Goal: Task Accomplishment & Management: Manage account settings

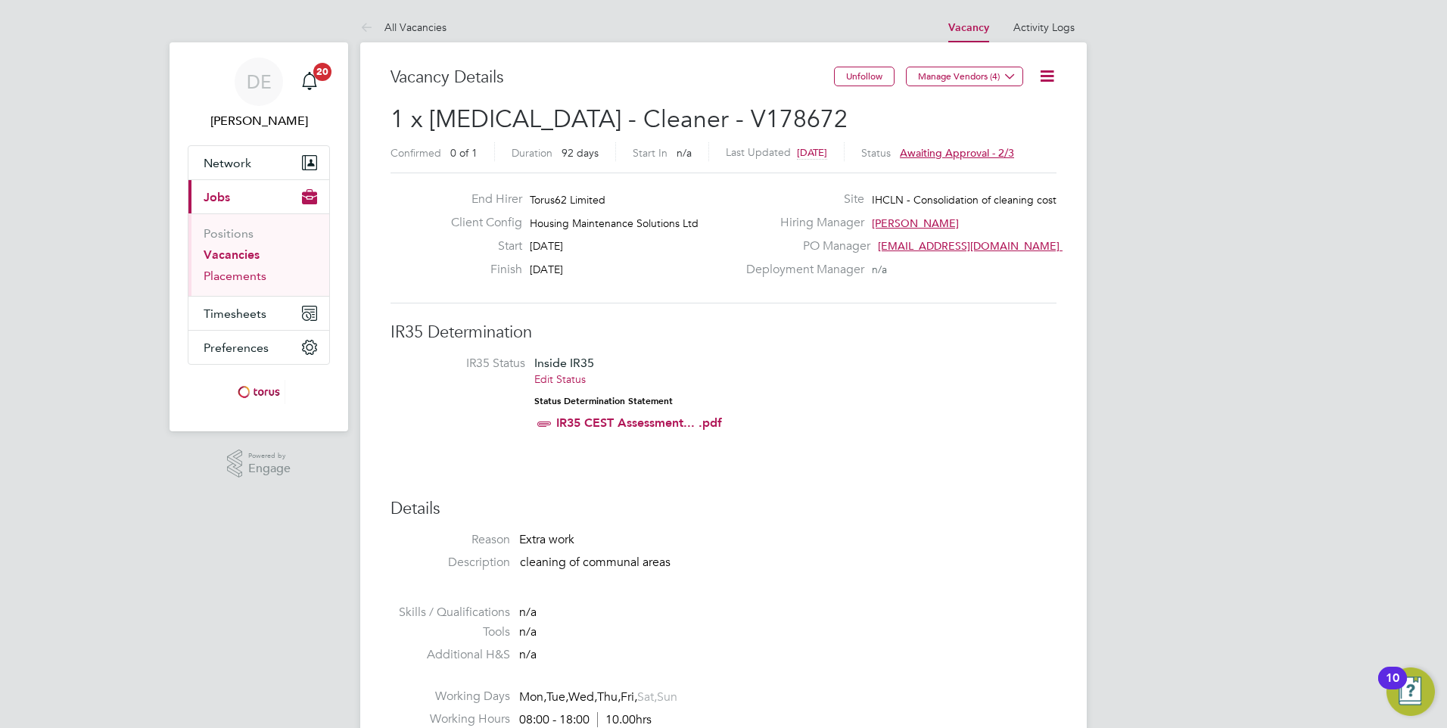
click at [242, 277] on link "Placements" at bounding box center [235, 276] width 63 height 14
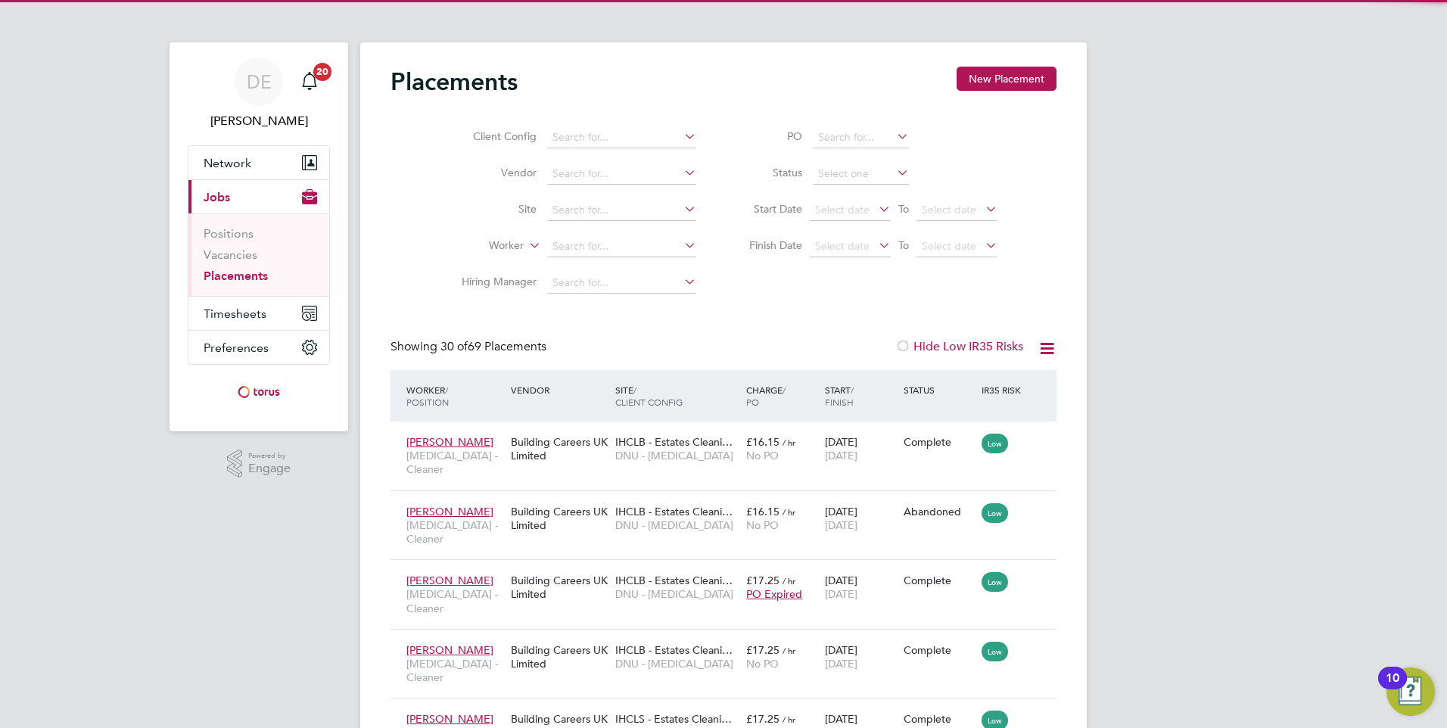
scroll to position [44, 105]
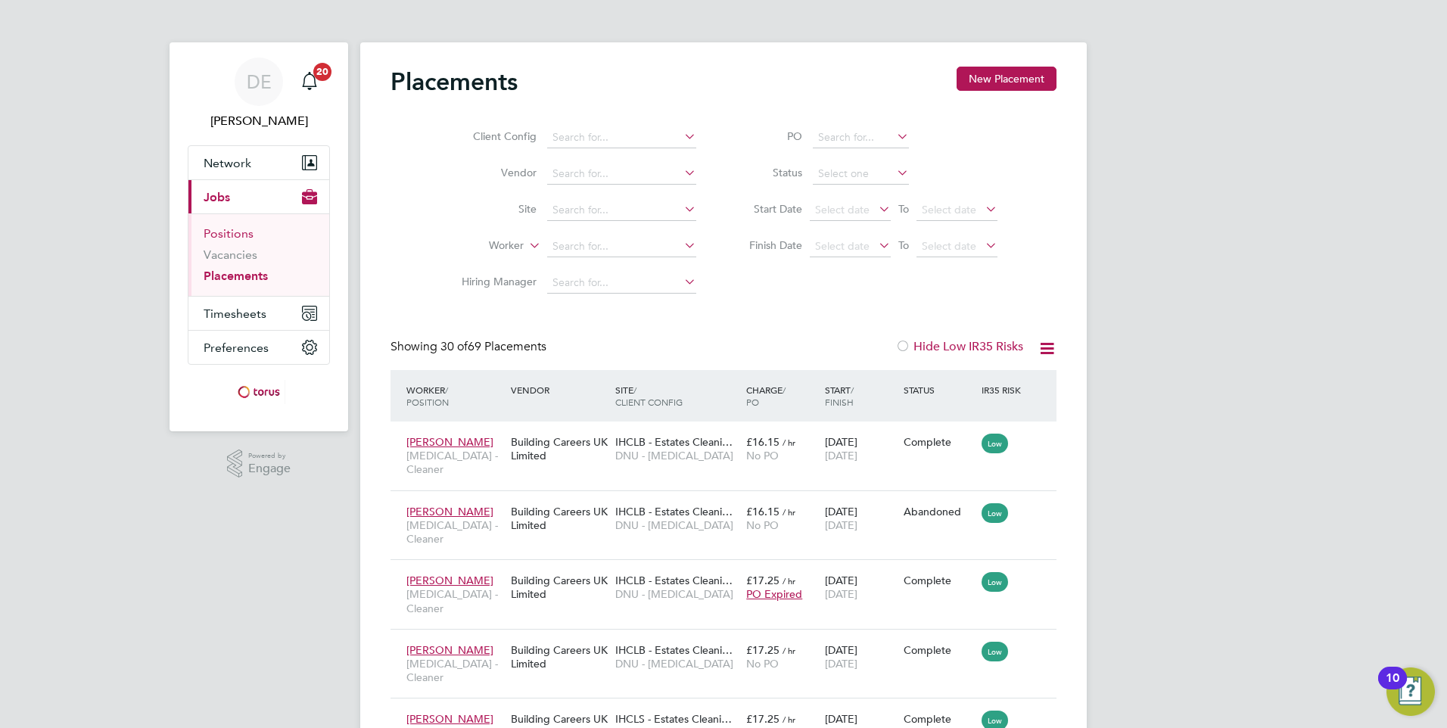
click at [241, 238] on link "Positions" at bounding box center [229, 233] width 50 height 14
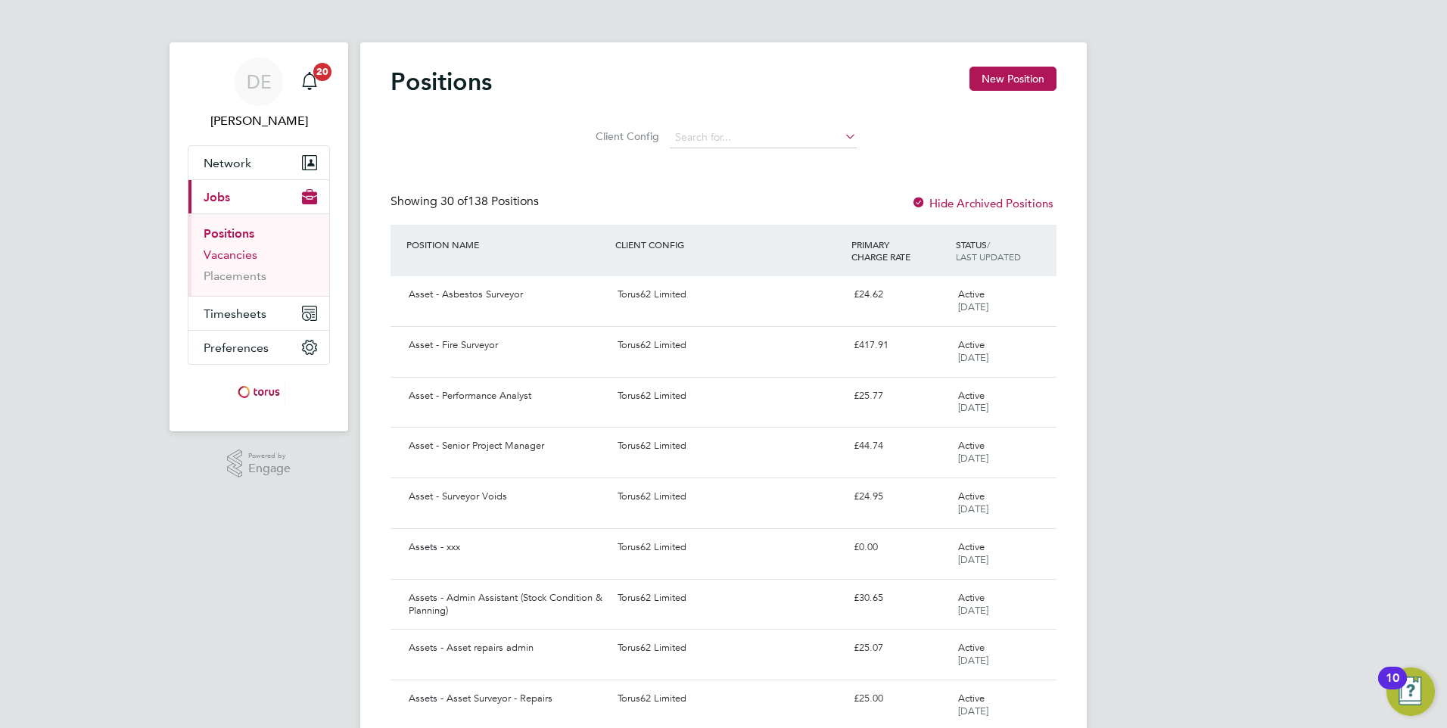
click at [238, 253] on link "Vacancies" at bounding box center [231, 254] width 54 height 14
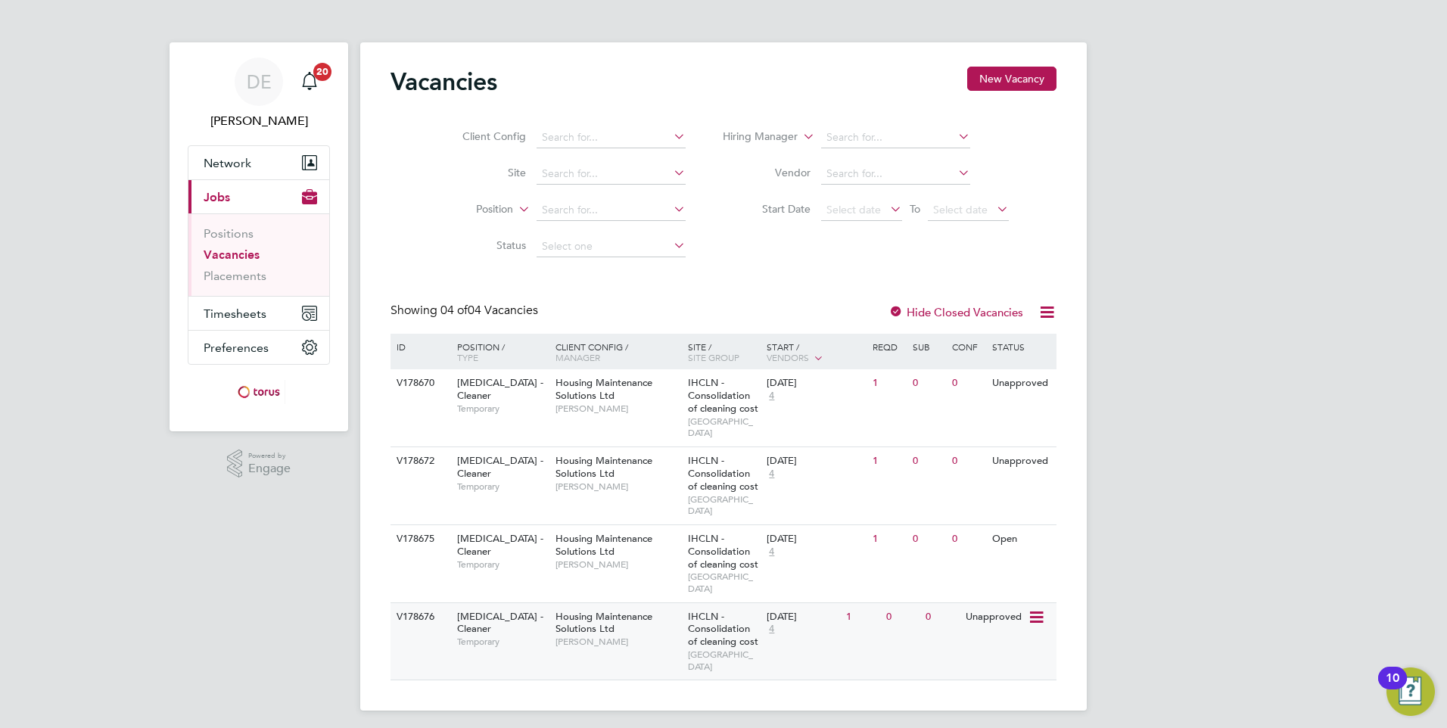
click at [499, 636] on span "Temporary" at bounding box center [502, 642] width 91 height 12
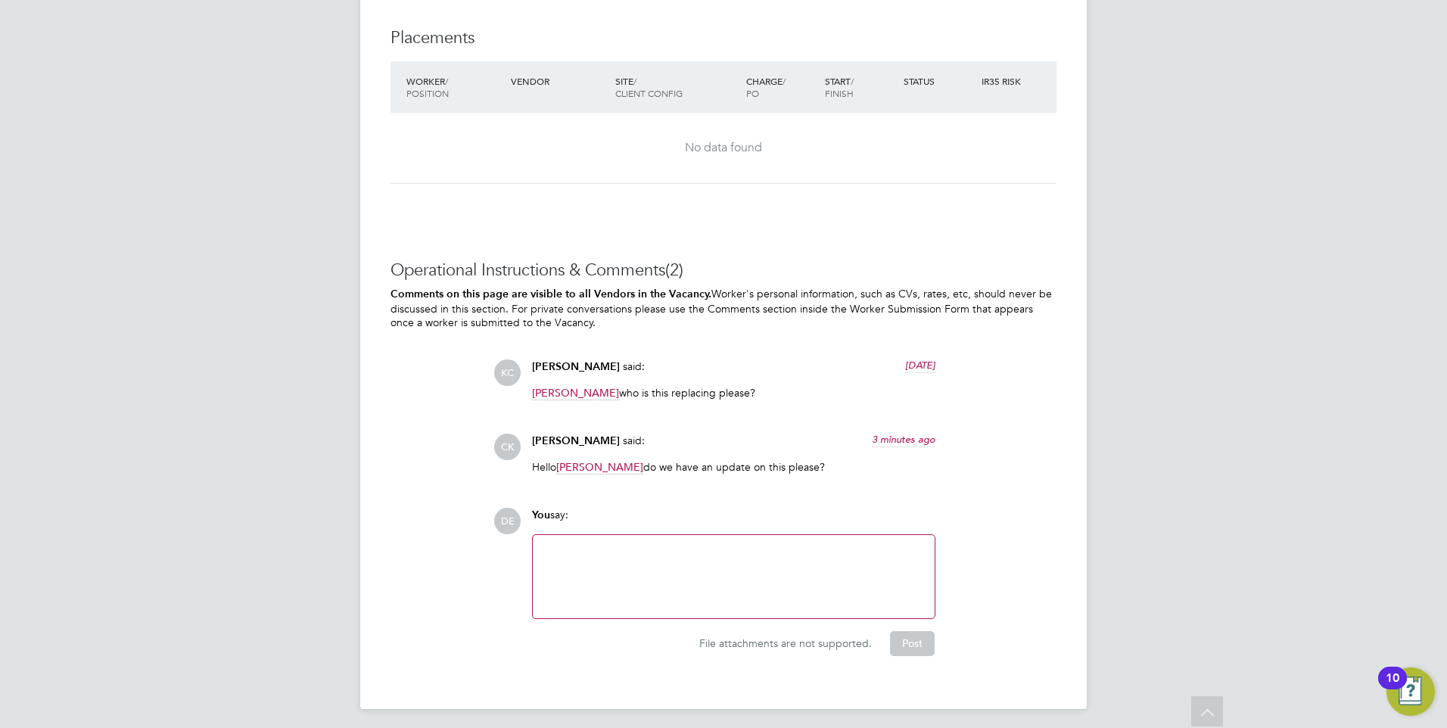
scroll to position [1290, 0]
click at [637, 555] on div at bounding box center [734, 572] width 384 height 65
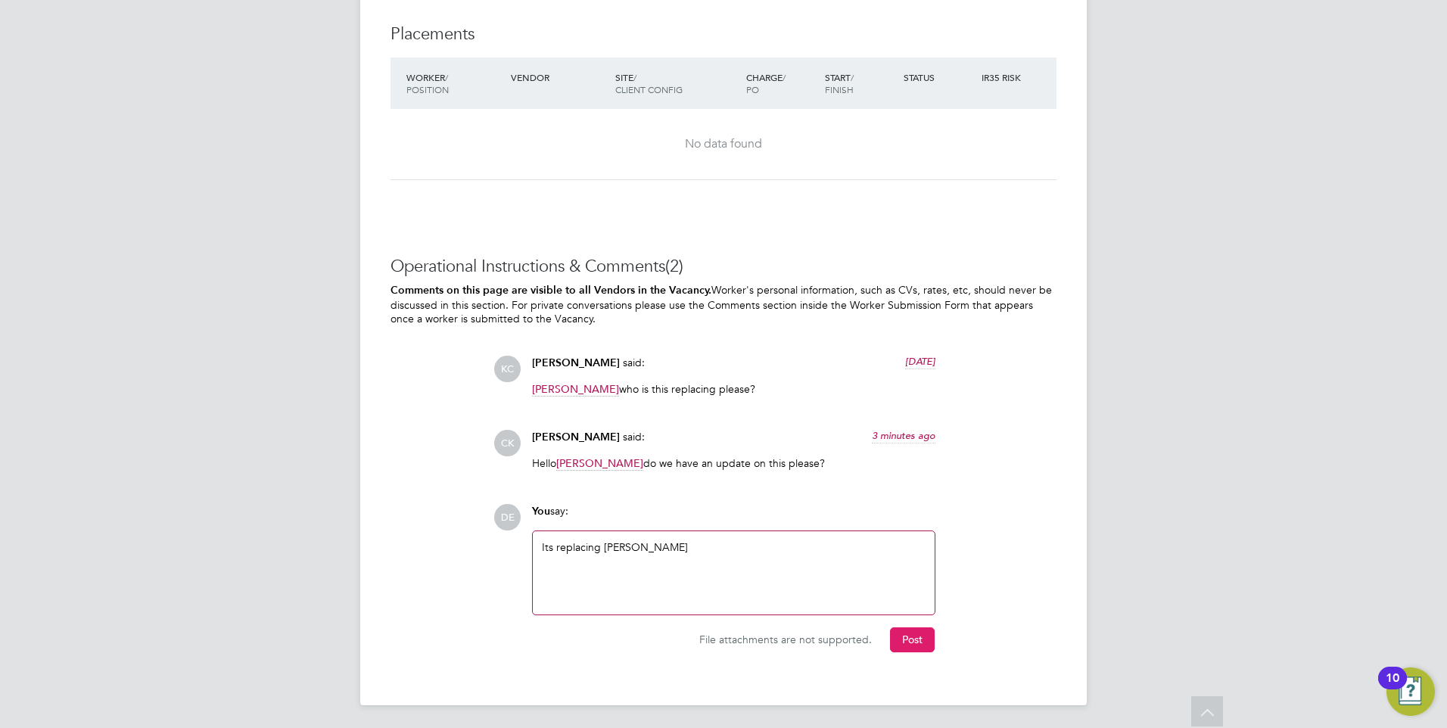
click at [912, 642] on button "Post" at bounding box center [912, 639] width 45 height 24
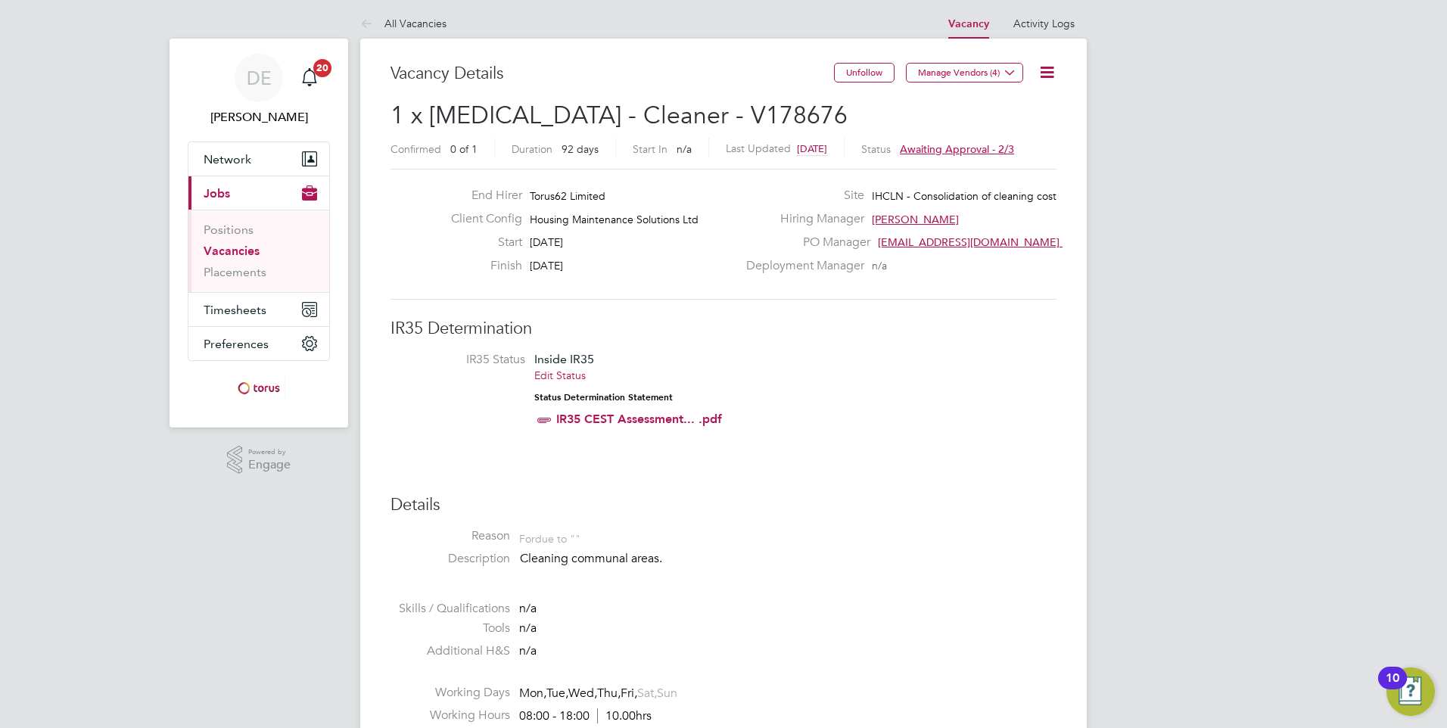
scroll to position [0, 0]
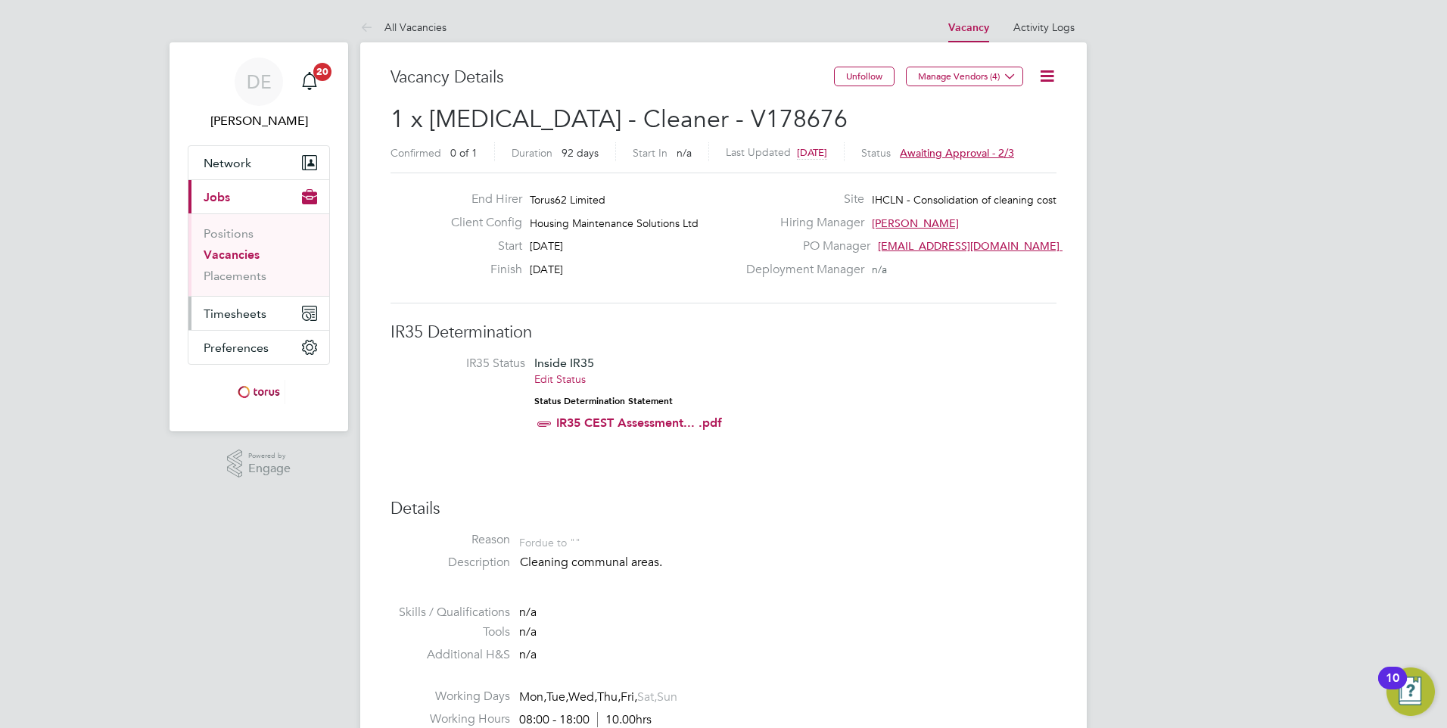
click at [244, 319] on span "Timesheets" at bounding box center [235, 313] width 63 height 14
click at [249, 314] on span "Timesheets" at bounding box center [235, 313] width 63 height 14
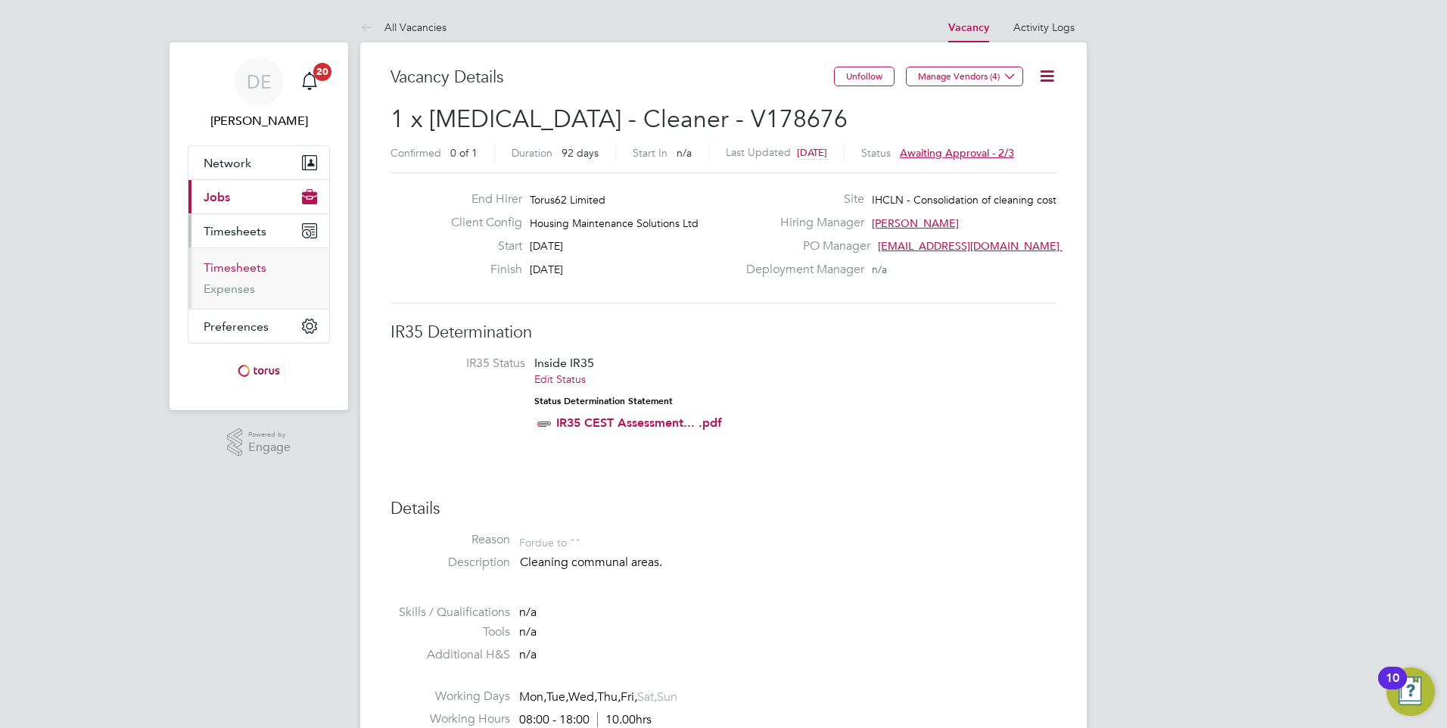
click at [253, 264] on link "Timesheets" at bounding box center [235, 267] width 63 height 14
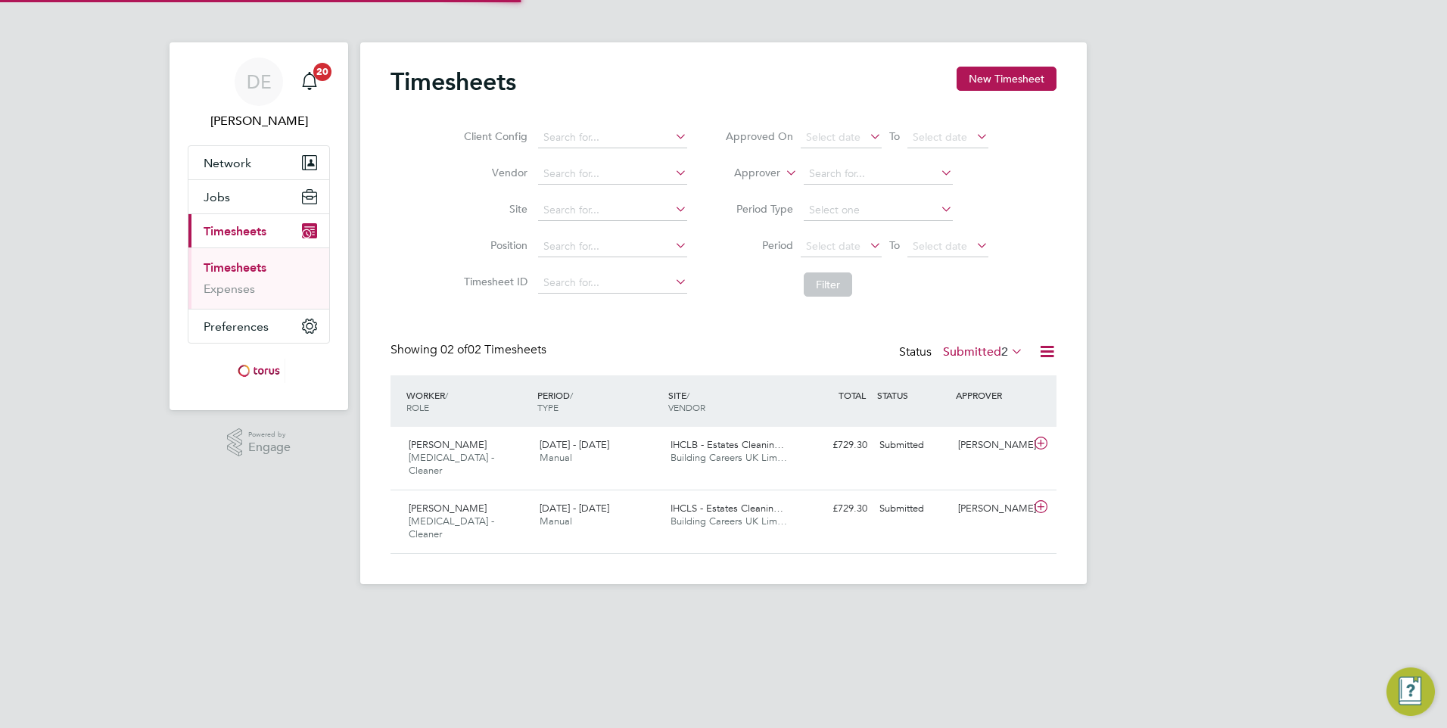
scroll to position [39, 132]
click at [584, 515] on div "18 - 24 Aug 2025 Manual" at bounding box center [599, 515] width 131 height 38
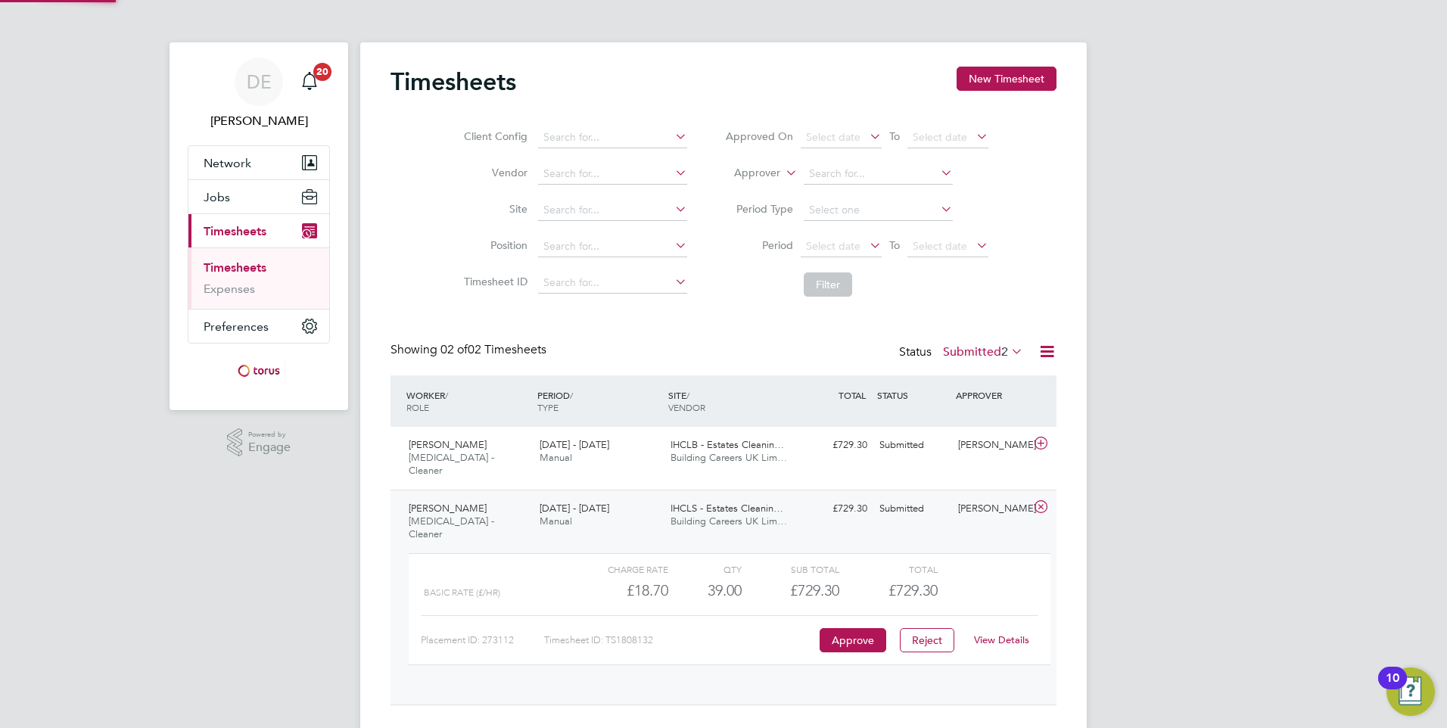
scroll to position [26, 148]
click at [873, 628] on button "Approve" at bounding box center [853, 640] width 67 height 24
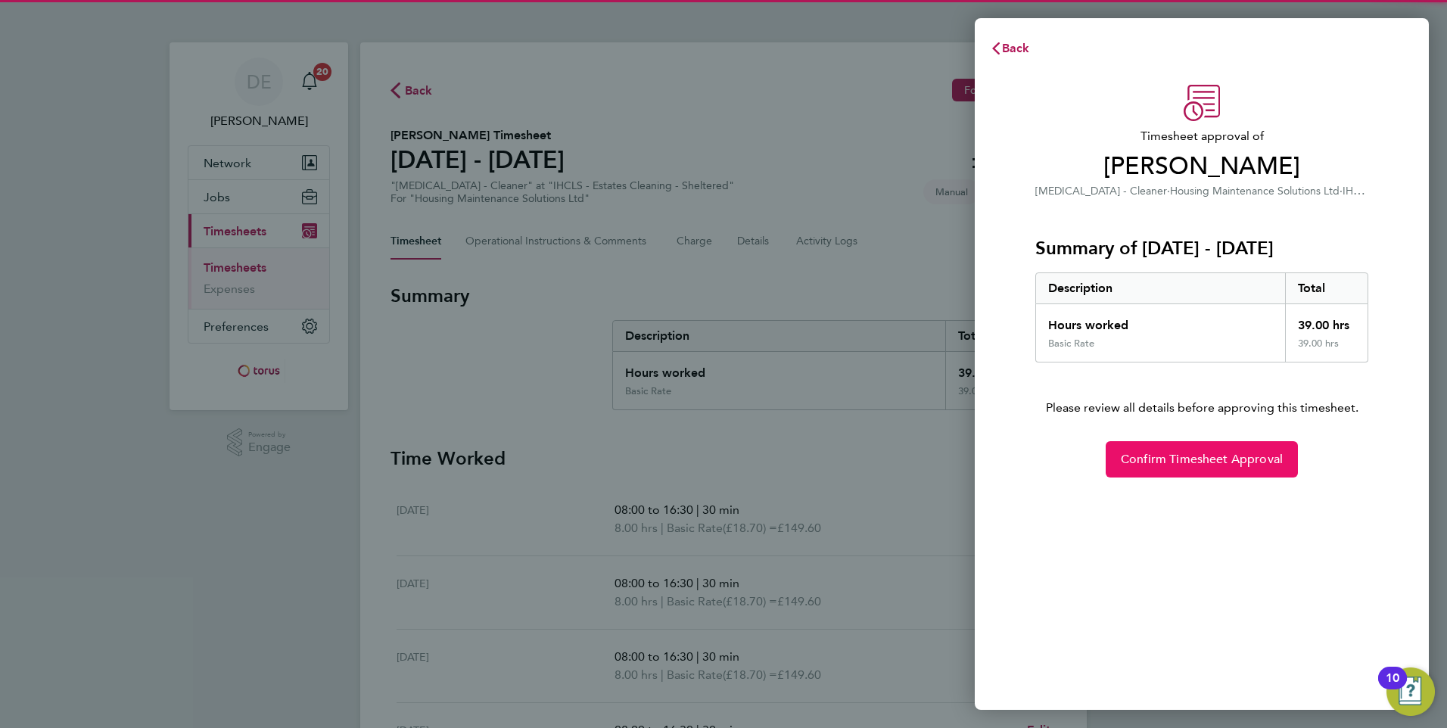
click at [1175, 453] on span "Confirm Timesheet Approval" at bounding box center [1202, 459] width 162 height 15
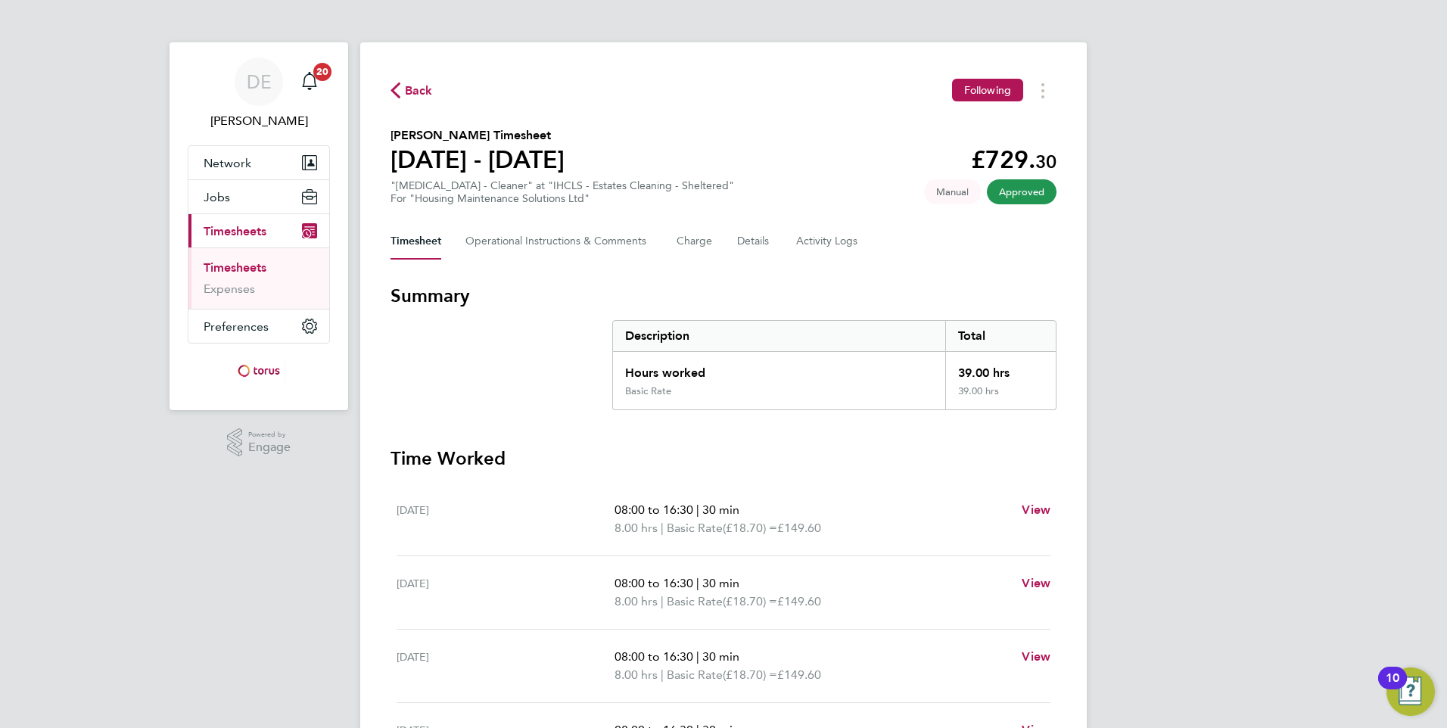
click at [409, 97] on span "Back" at bounding box center [419, 91] width 28 height 18
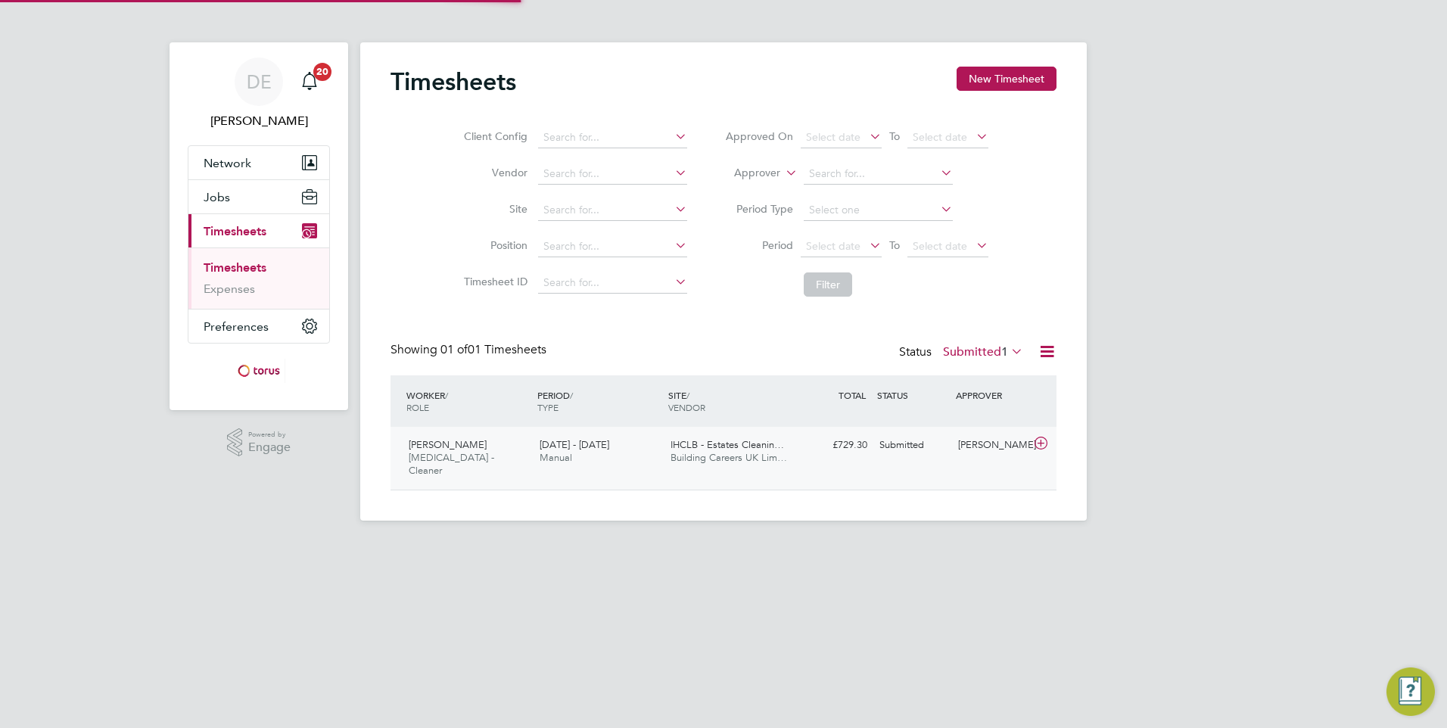
scroll to position [39, 132]
click at [602, 456] on div "18 - 24 Aug 2025 Manual" at bounding box center [599, 452] width 131 height 38
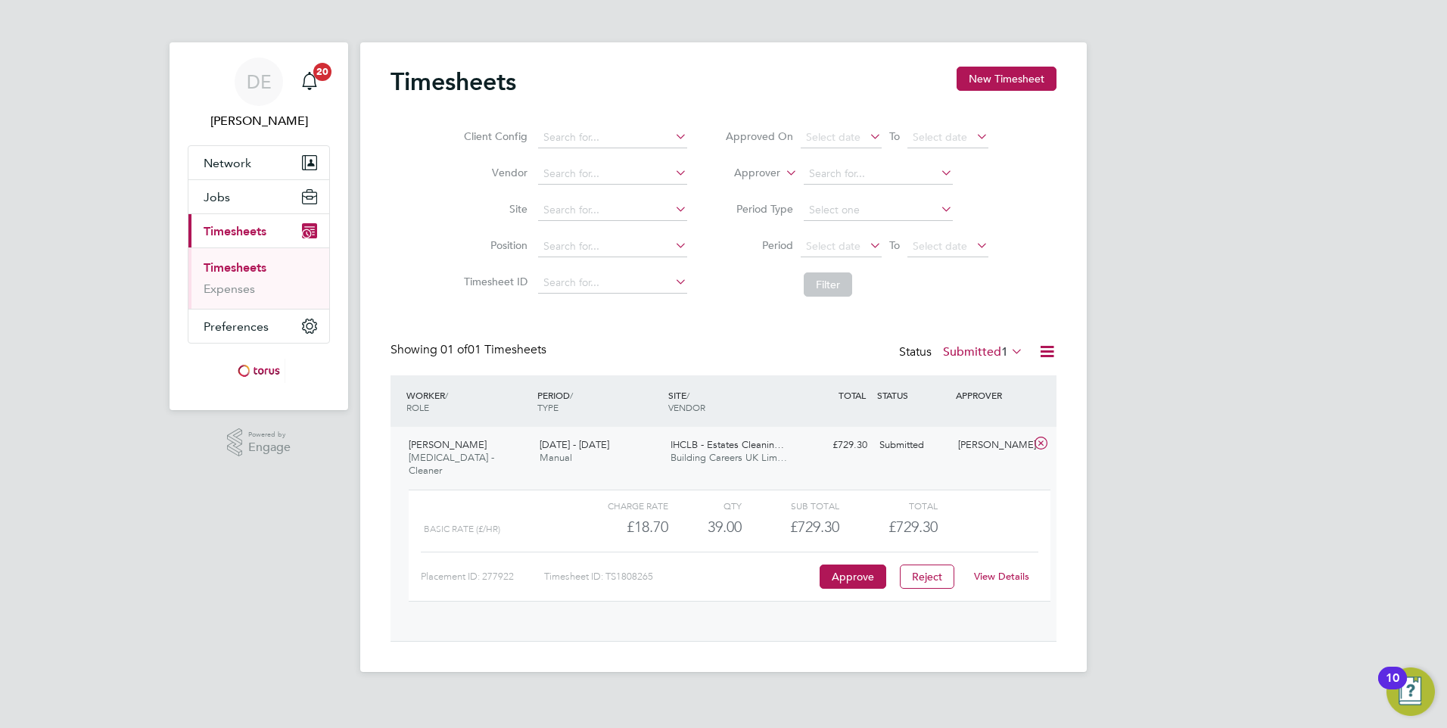
scroll to position [26, 148]
click at [855, 565] on button "Approve" at bounding box center [853, 577] width 67 height 24
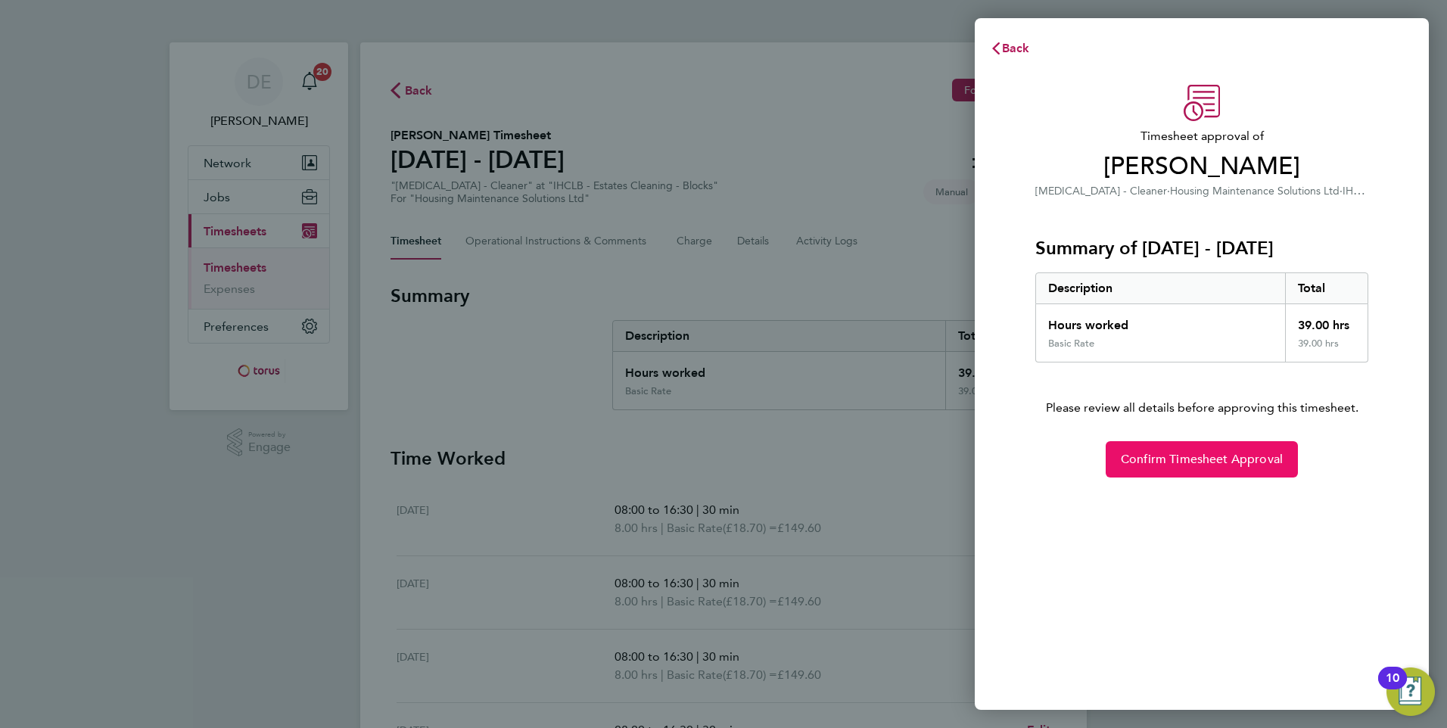
click at [1147, 465] on span "Confirm Timesheet Approval" at bounding box center [1202, 459] width 162 height 15
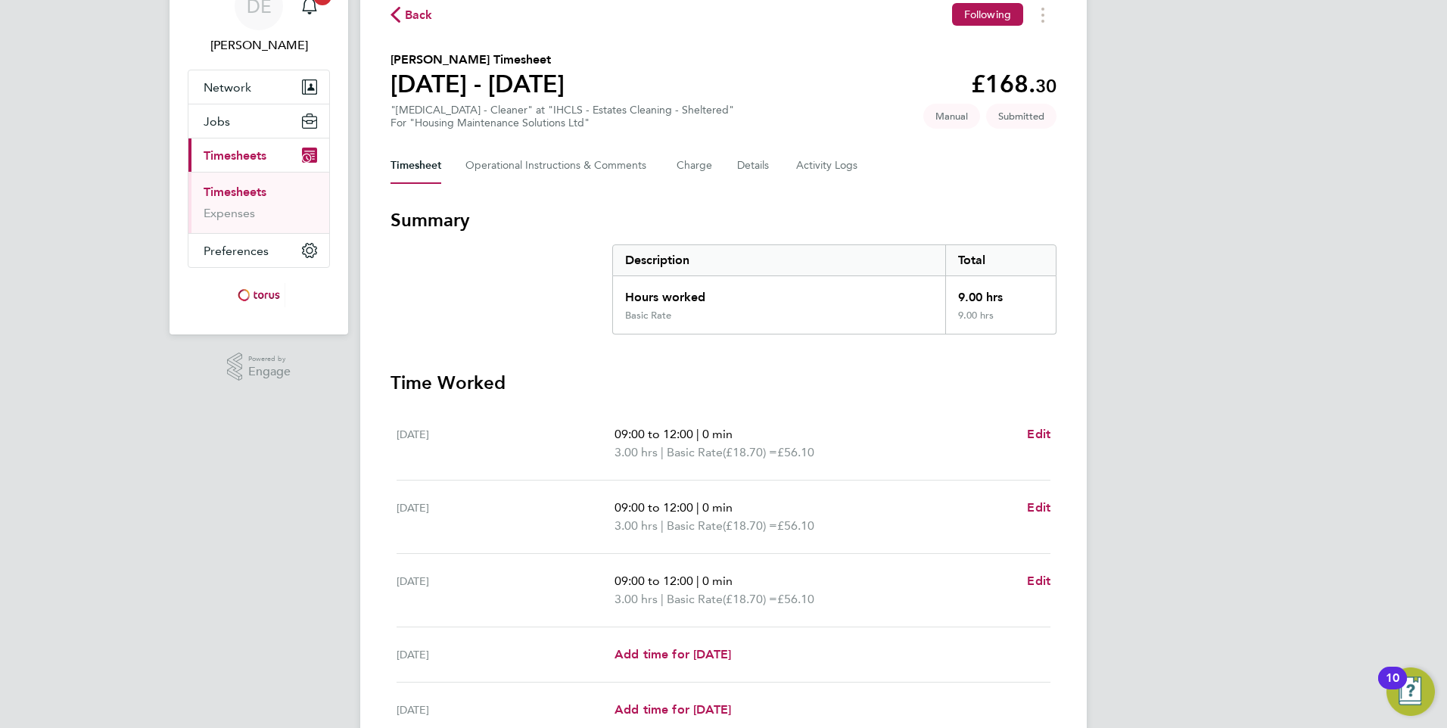
scroll to position [329, 0]
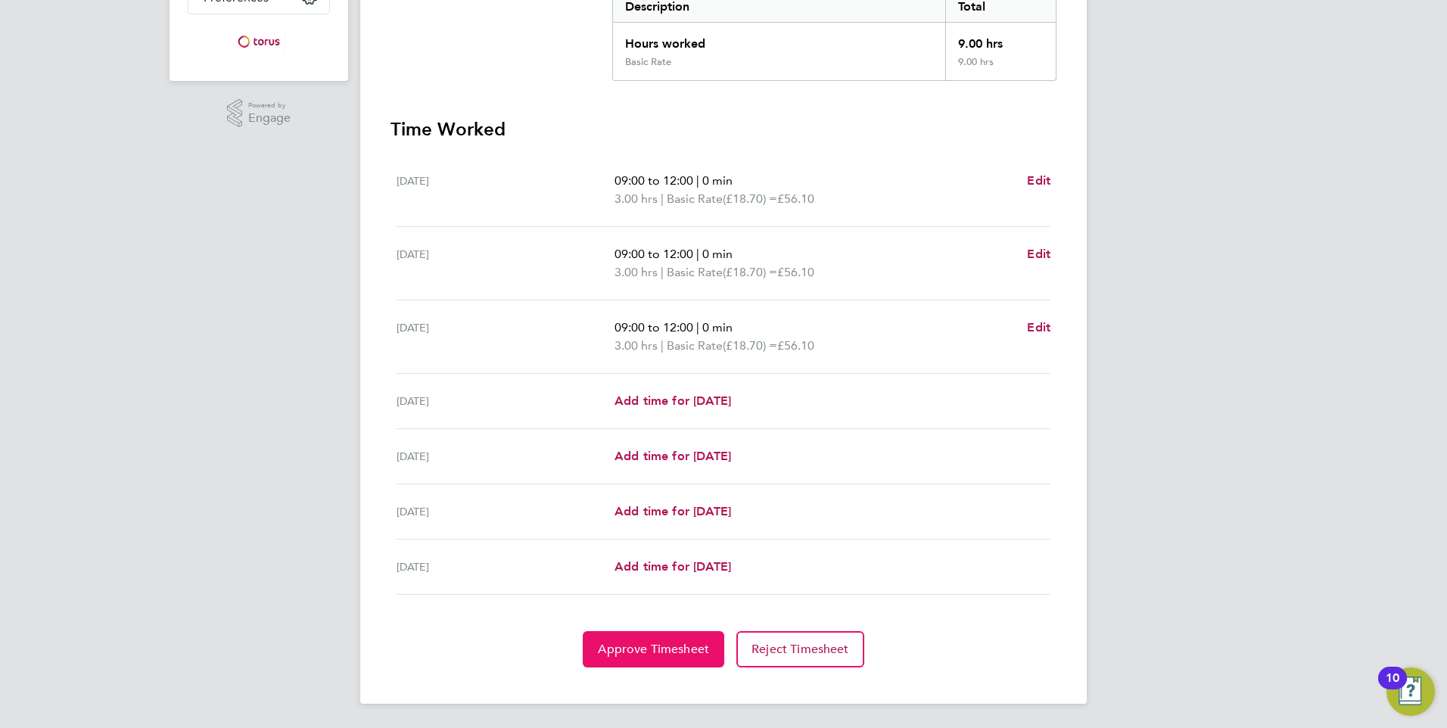
click at [647, 654] on span "Approve Timesheet" at bounding box center [653, 649] width 111 height 15
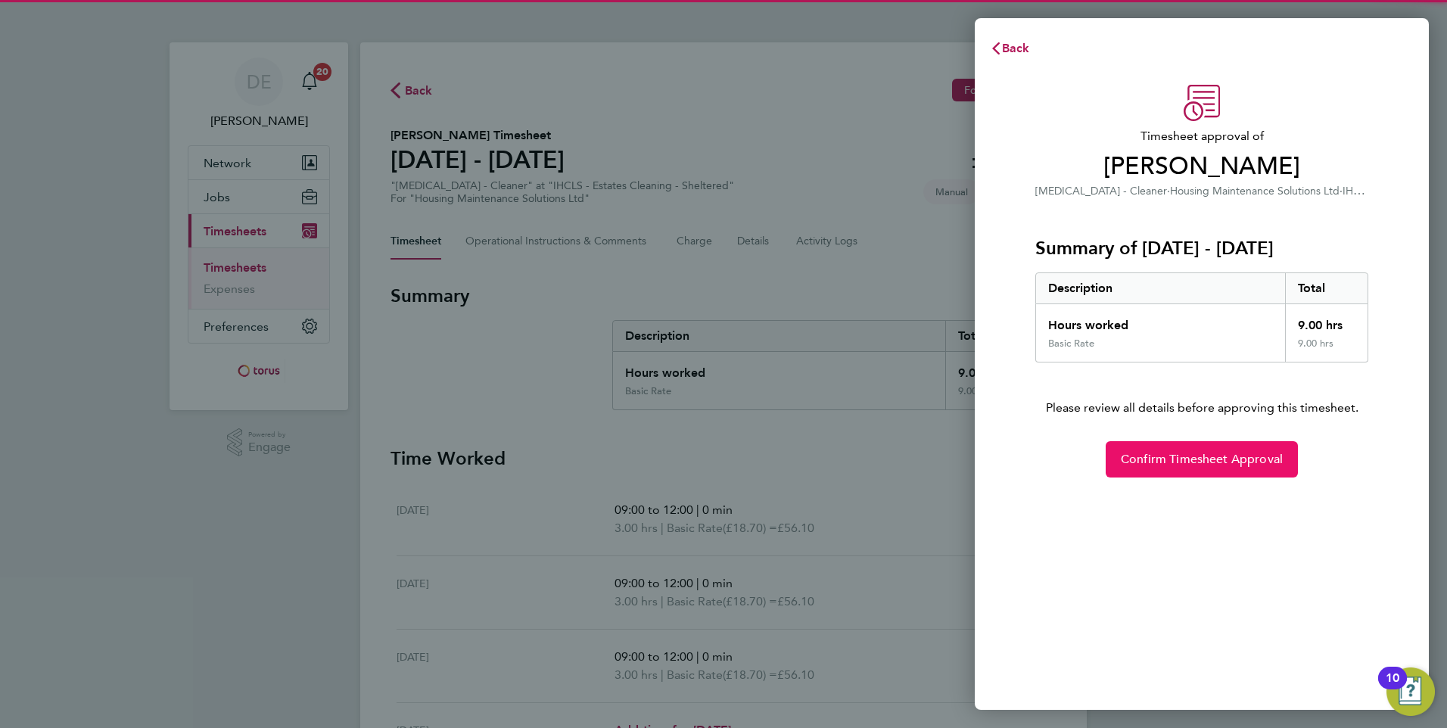
click at [1161, 463] on span "Confirm Timesheet Approval" at bounding box center [1202, 459] width 162 height 15
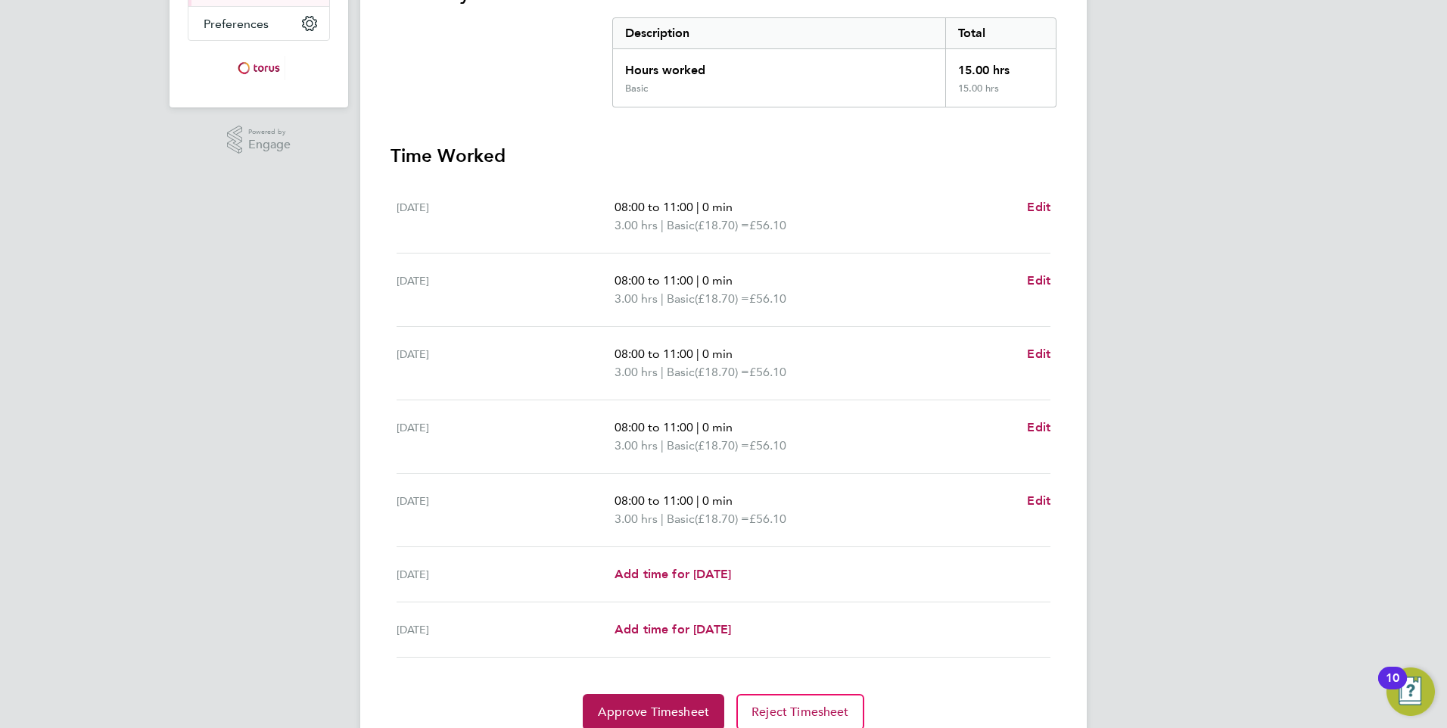
scroll to position [366, 0]
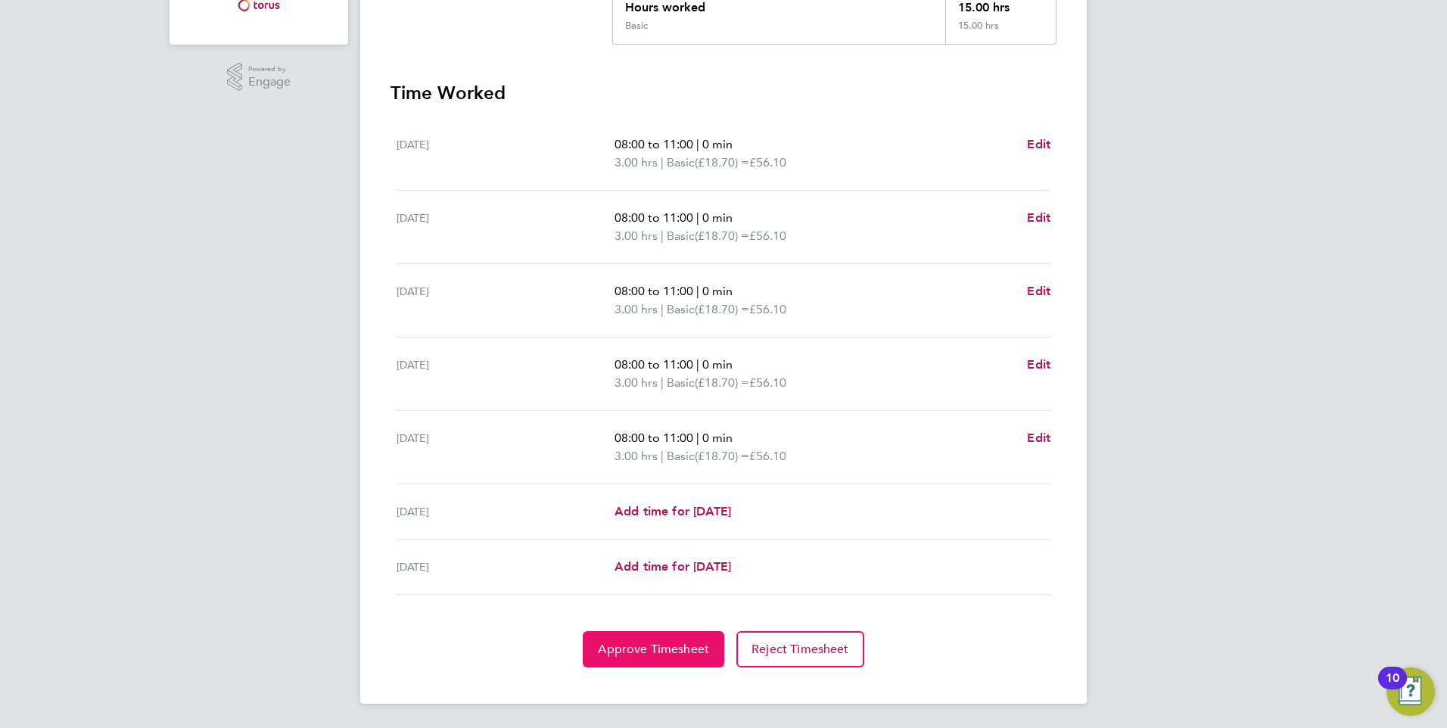
click at [655, 658] on button "Approve Timesheet" at bounding box center [654, 649] width 142 height 36
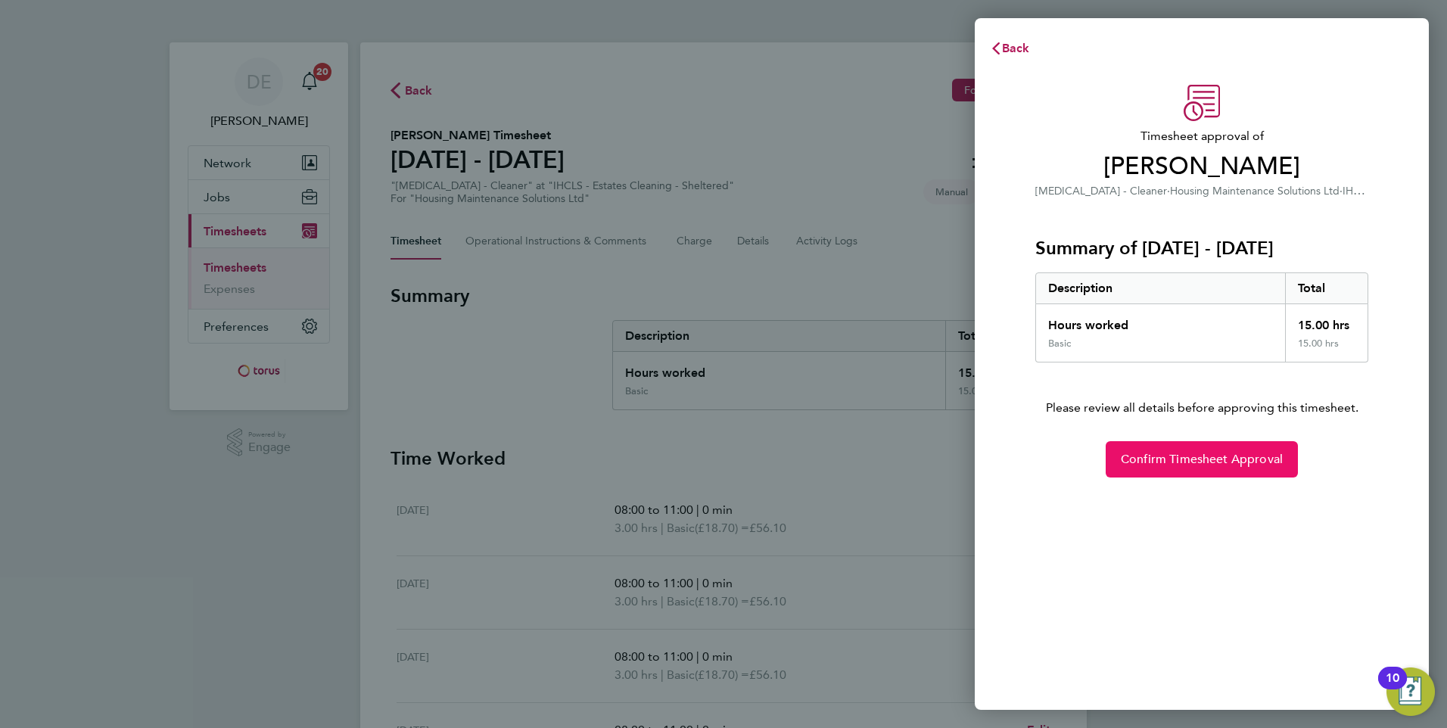
click at [1218, 452] on button "Confirm Timesheet Approval" at bounding box center [1202, 459] width 192 height 36
